Goal: Information Seeking & Learning: Find specific fact

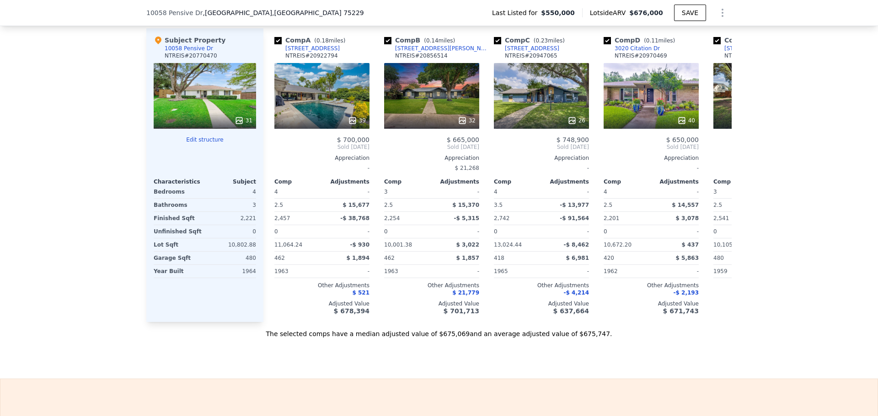
scroll to position [911, 0]
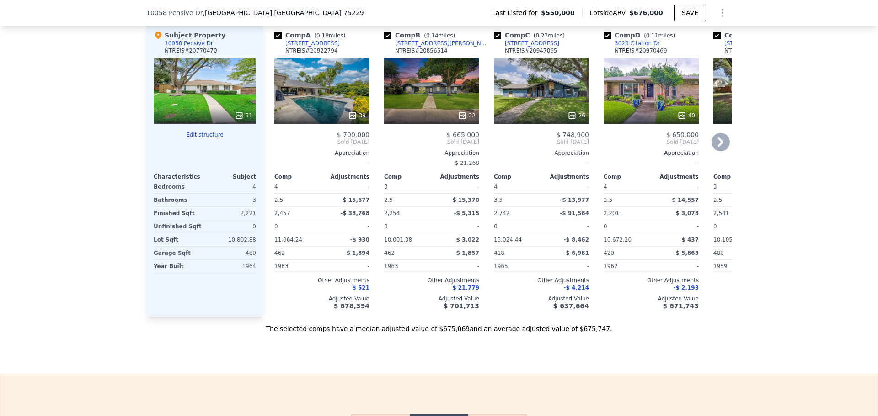
drag, startPoint x: 458, startPoint y: 133, endPoint x: 452, endPoint y: 124, distance: 10.9
click at [452, 124] on div at bounding box center [431, 115] width 95 height 16
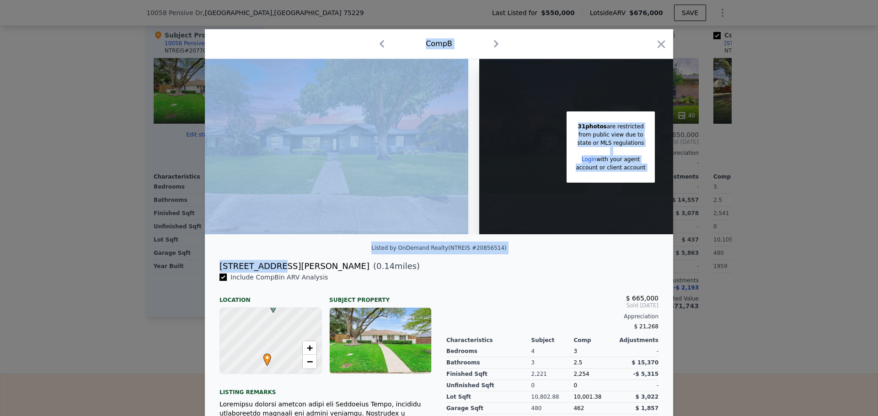
drag, startPoint x: 272, startPoint y: 274, endPoint x: 200, endPoint y: 277, distance: 72.7
click at [200, 277] on div "​ Comp B 31 photos are restricted from public view due to state or MLS regulati…" at bounding box center [439, 270] width 878 height 540
click at [242, 273] on div "[STREET_ADDRESS][PERSON_NAME]" at bounding box center [294, 266] width 150 height 13
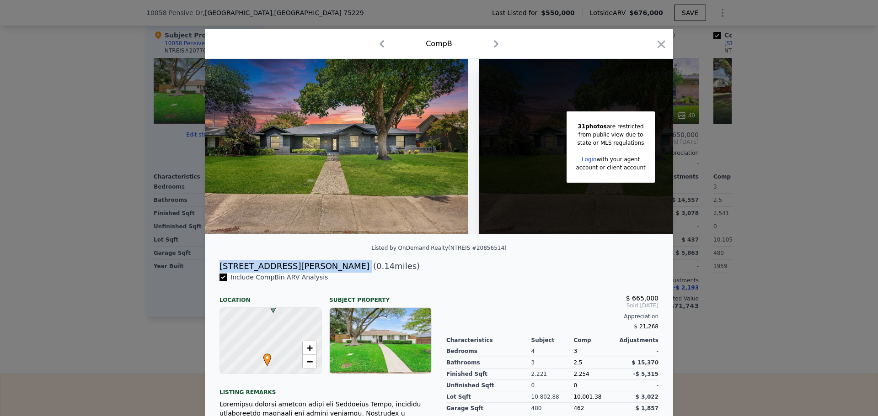
drag, startPoint x: 277, startPoint y: 272, endPoint x: 209, endPoint y: 274, distance: 67.7
click at [212, 273] on div "[STREET_ADDRESS][PERSON_NAME] ( 0.14 miles)" at bounding box center [438, 266] width 453 height 13
copy div "[STREET_ADDRESS][PERSON_NAME]"
click at [659, 42] on icon "button" at bounding box center [661, 44] width 13 height 13
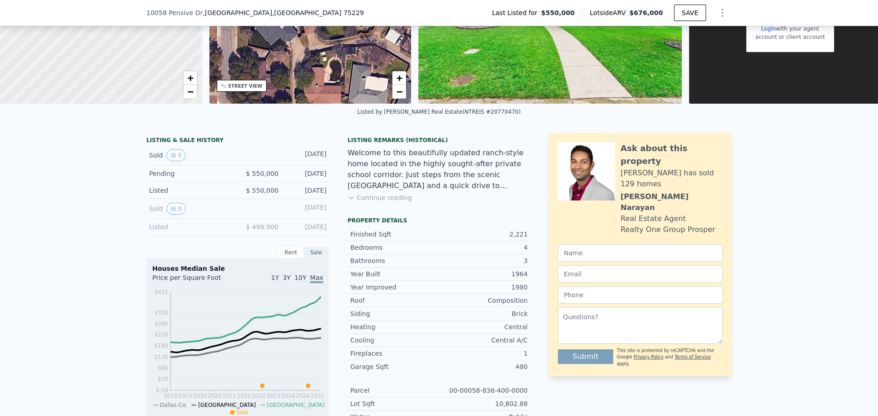
scroll to position [137, 0]
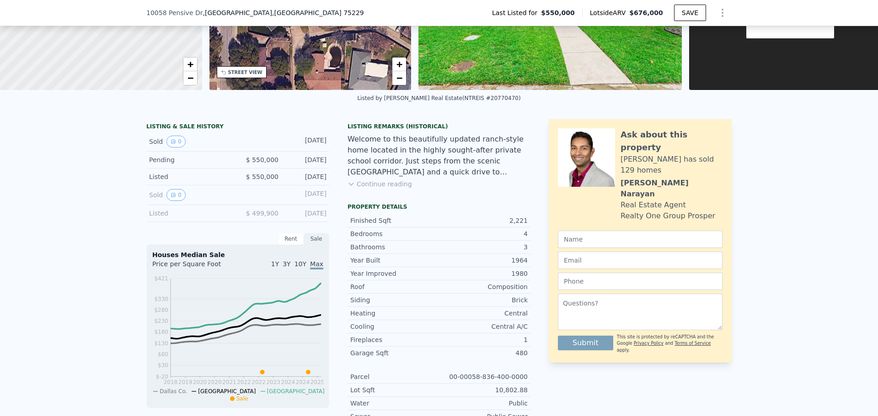
click at [170, 218] on div "Listed" at bounding box center [189, 213] width 81 height 9
click at [286, 201] on div "[DATE]" at bounding box center [306, 195] width 41 height 12
click at [176, 201] on button "0" at bounding box center [175, 195] width 19 height 12
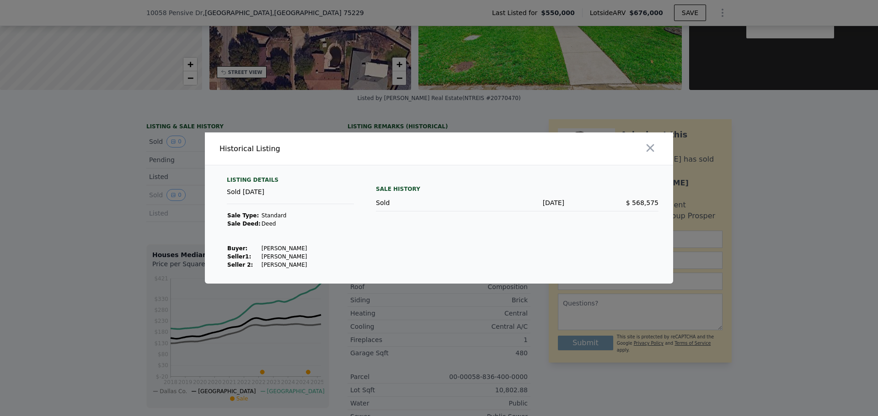
click at [665, 137] on div at bounding box center [557, 149] width 230 height 32
click at [645, 147] on icon "button" at bounding box center [650, 148] width 13 height 13
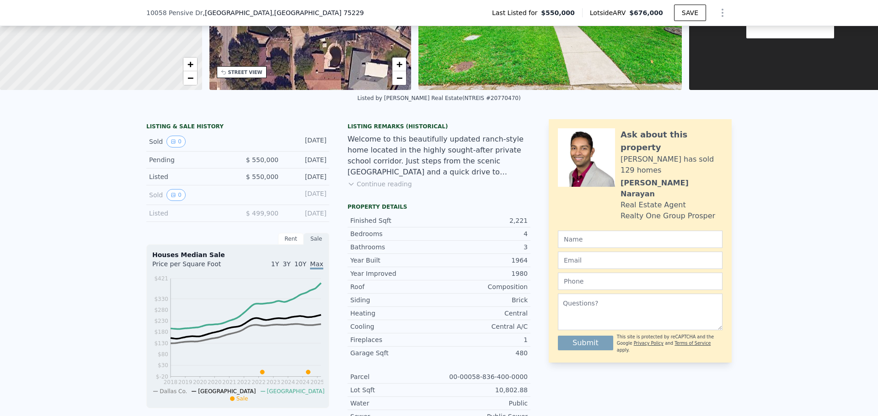
click at [311, 218] on div "[DATE]" at bounding box center [306, 213] width 41 height 9
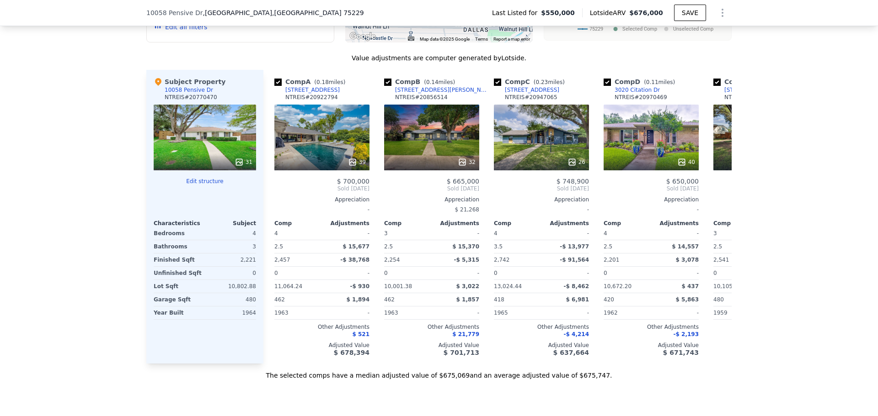
scroll to position [865, 0]
